Goal: Find specific page/section: Find specific page/section

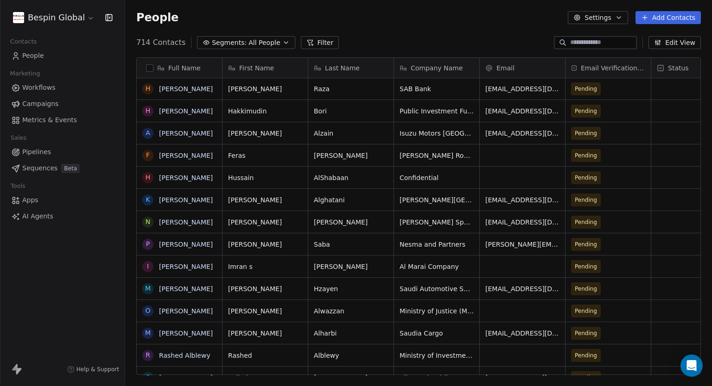
scroll to position [333, 579]
